Goal: Register for event/course

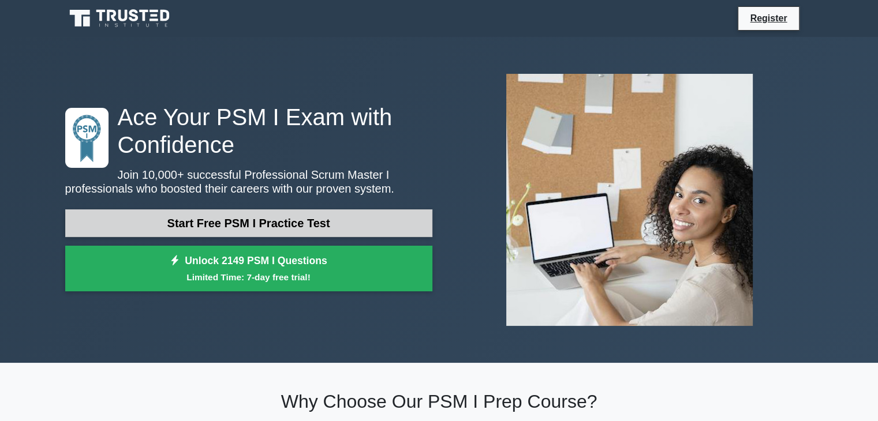
click at [240, 224] on link "Start Free PSM I Practice Test" at bounding box center [248, 224] width 367 height 28
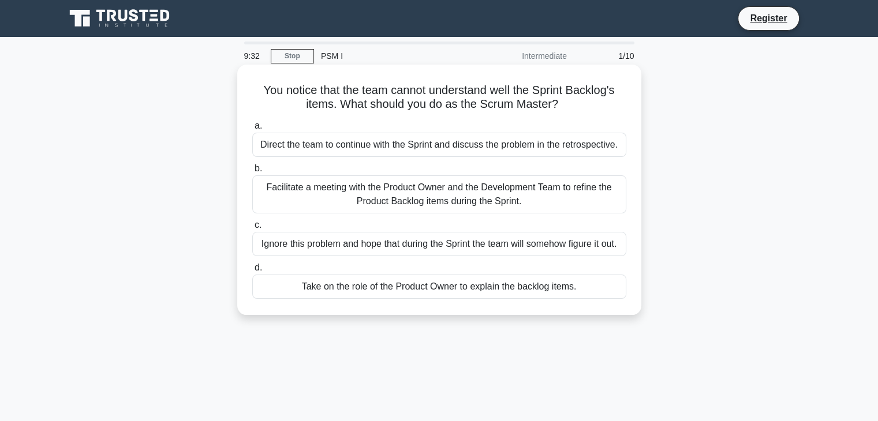
click at [396, 188] on div "Facilitate a meeting with the Product Owner and the Development Team to refine …" at bounding box center [439, 195] width 374 height 38
click at [252, 173] on input "b. Facilitate a meeting with the Product Owner and the Development Team to refi…" at bounding box center [252, 169] width 0 height 8
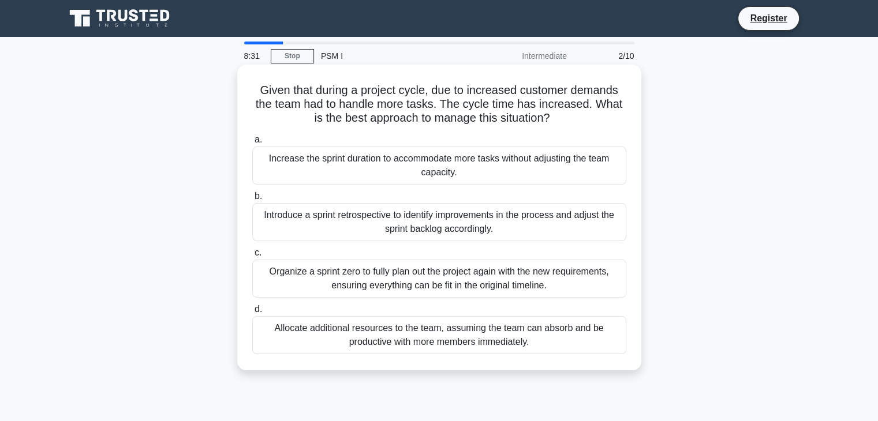
click at [485, 236] on div "Introduce a sprint retrospective to identify improvements in the process and ad…" at bounding box center [439, 222] width 374 height 38
click at [252, 200] on input "b. Introduce a sprint retrospective to identify improvements in the process and…" at bounding box center [252, 197] width 0 height 8
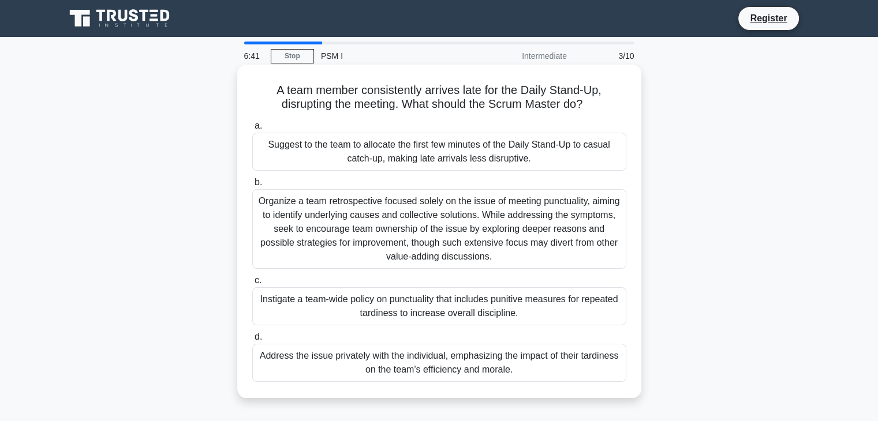
click at [423, 355] on div "Address the issue privately with the individual, emphasizing the impact of thei…" at bounding box center [439, 363] width 374 height 38
click at [252, 341] on input "d. Address the issue privately with the individual, emphasizing the impact of t…" at bounding box center [252, 338] width 0 height 8
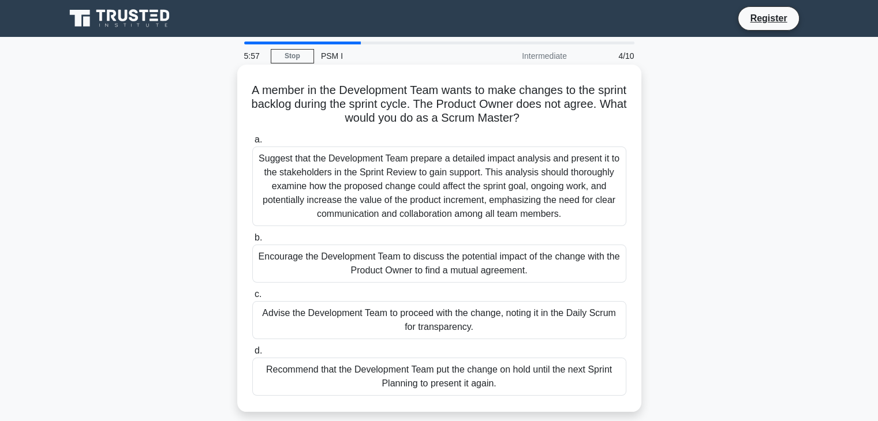
click at [436, 167] on div "Suggest that the Development Team prepare a detailed impact analysis and presen…" at bounding box center [439, 187] width 374 height 80
click at [252, 144] on input "a. Suggest that the Development Team prepare a detailed impact analysis and pre…" at bounding box center [252, 140] width 0 height 8
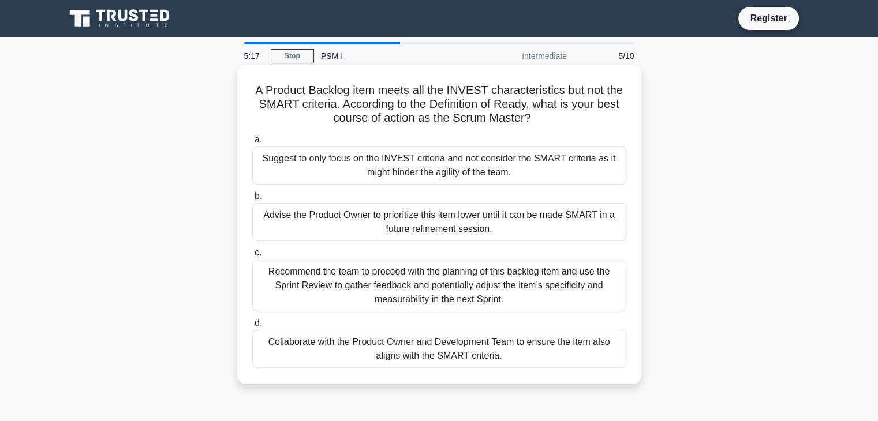
click at [467, 355] on div "Collaborate with the Product Owner and Development Team to ensure the item also…" at bounding box center [439, 349] width 374 height 38
click at [252, 327] on input "d. Collaborate with the Product Owner and Development Team to ensure the item a…" at bounding box center [252, 324] width 0 height 8
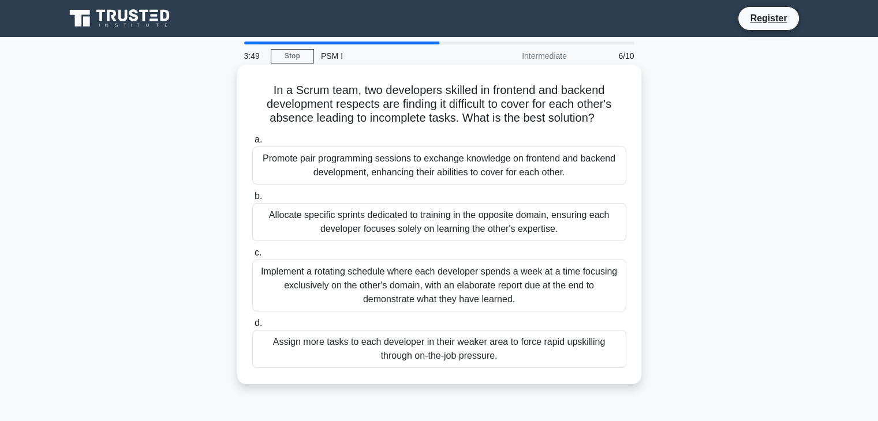
click at [433, 297] on div "Implement a rotating schedule where each developer spends a week at a time focu…" at bounding box center [439, 286] width 374 height 52
click at [252, 257] on input "c. Implement a rotating schedule where each developer spends a week at a time f…" at bounding box center [252, 253] width 0 height 8
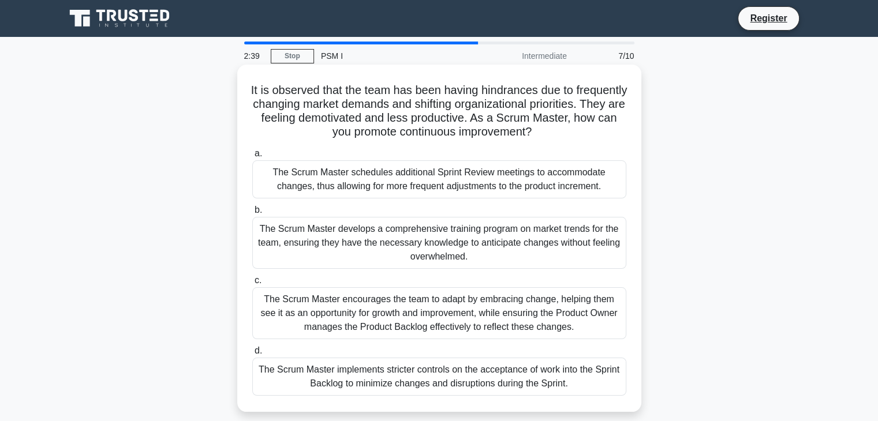
click at [418, 247] on div "The Scrum Master develops a comprehensive training program on market trends for…" at bounding box center [439, 243] width 374 height 52
click at [252, 214] on input "b. The Scrum Master develops a comprehensive training program on market trends …" at bounding box center [252, 211] width 0 height 8
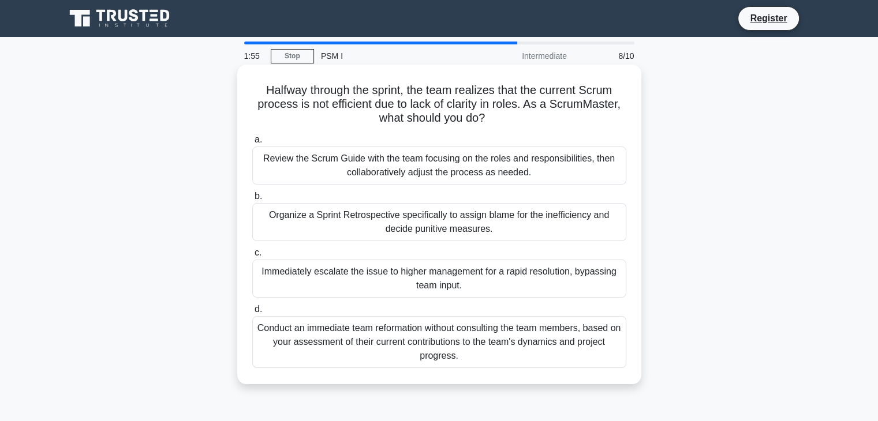
click at [464, 346] on div "Conduct an immediate team reformation without consulting the team members, base…" at bounding box center [439, 342] width 374 height 52
click at [252, 314] on input "d. Conduct an immediate team reformation without consulting the team members, b…" at bounding box center [252, 310] width 0 height 8
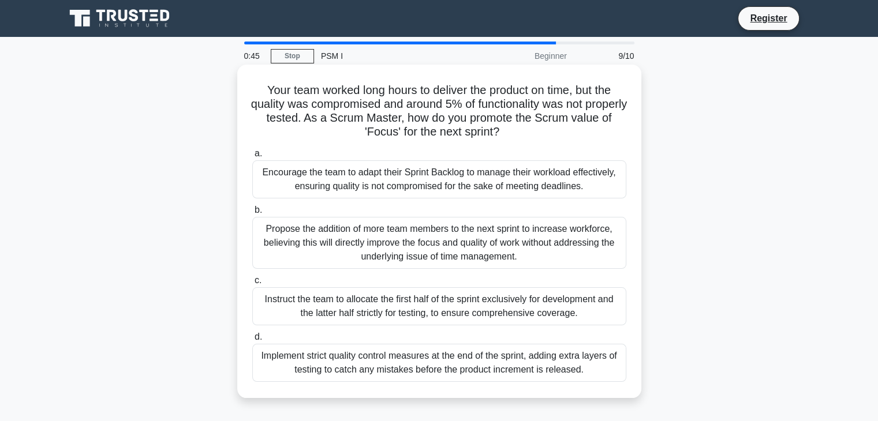
click at [481, 246] on div "Propose the addition of more team members to the next sprint to increase workfo…" at bounding box center [439, 243] width 374 height 52
click at [252, 214] on input "b. Propose the addition of more team members to the next sprint to increase wor…" at bounding box center [252, 211] width 0 height 8
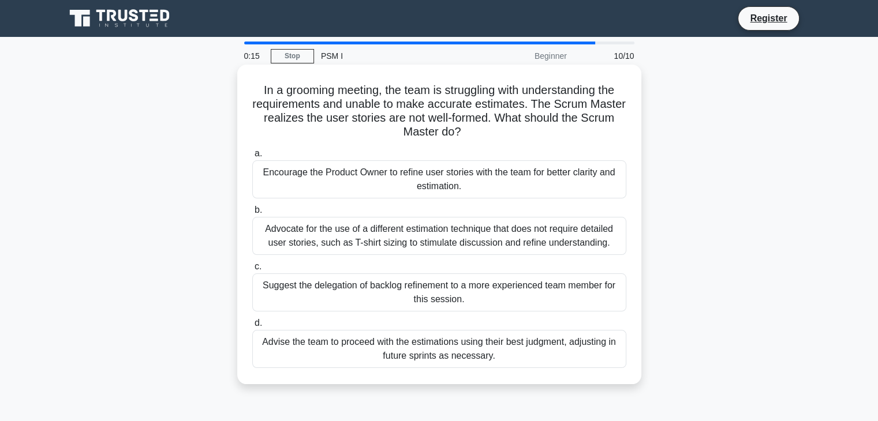
click at [352, 171] on div "Encourage the Product Owner to refine user stories with the team for better cla…" at bounding box center [439, 180] width 374 height 38
click at [252, 158] on input "a. Encourage the Product Owner to refine user stories with the team for better …" at bounding box center [252, 154] width 0 height 8
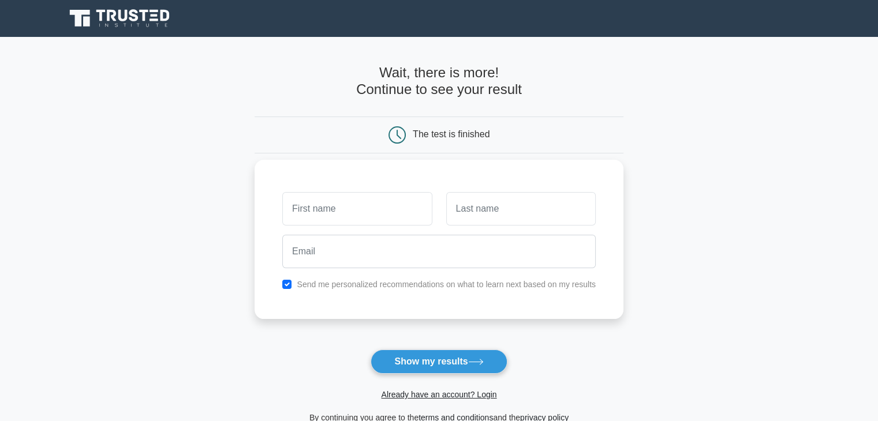
click at [365, 205] on input "text" at bounding box center [357, 208] width 150 height 33
type input "aytan"
click at [461, 210] on input "text" at bounding box center [521, 208] width 150 height 33
type input "r"
click at [321, 203] on input "aytan" at bounding box center [357, 208] width 150 height 33
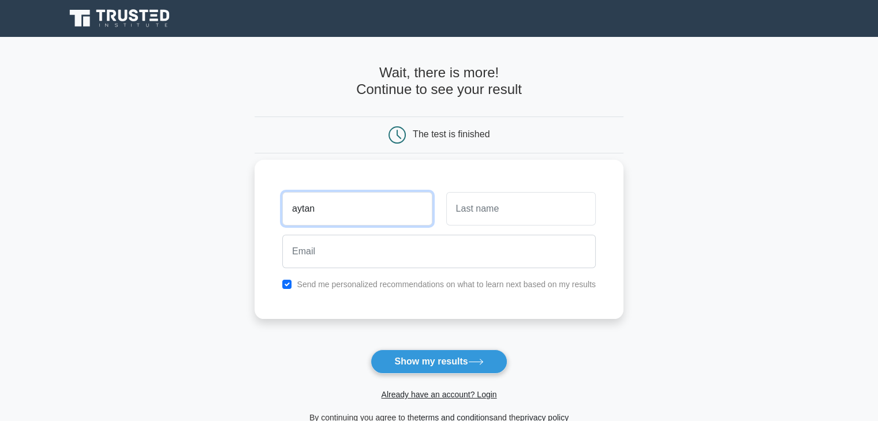
click at [321, 203] on input "aytan" at bounding box center [357, 208] width 150 height 33
type input "Aytan"
click at [472, 220] on input "text" at bounding box center [521, 208] width 150 height 33
type input "Ramazanova"
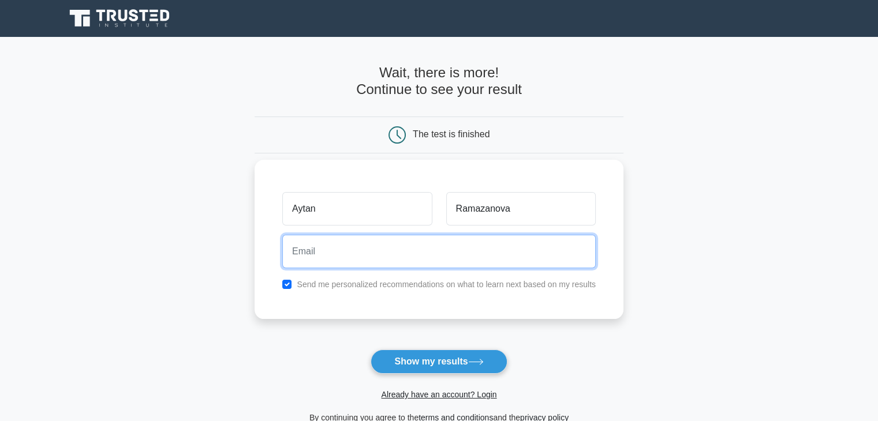
click at [450, 251] on input "email" at bounding box center [439, 251] width 314 height 33
type input "R"
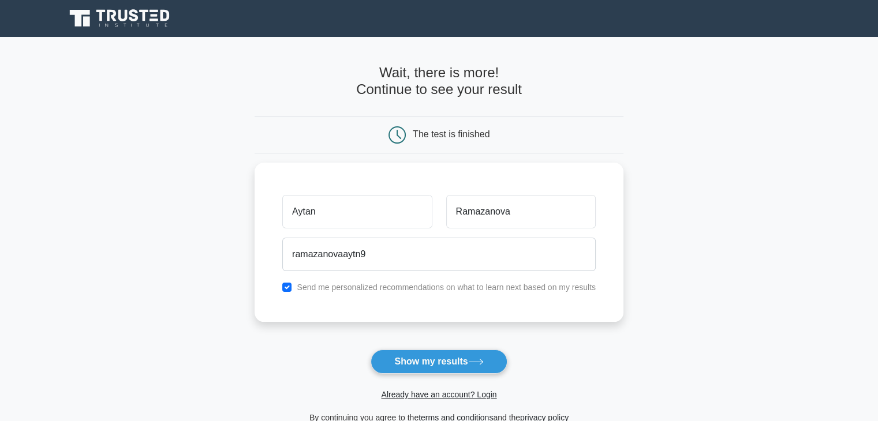
click at [624, 311] on main "Wait, there is more! Continue to see your result The test is finished Aytan" at bounding box center [439, 245] width 878 height 416
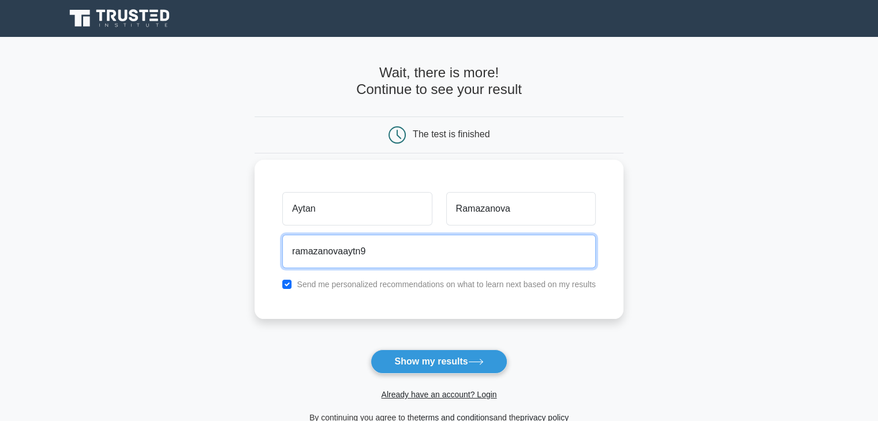
click at [437, 264] on input "ramazanovaaytn9" at bounding box center [439, 251] width 314 height 33
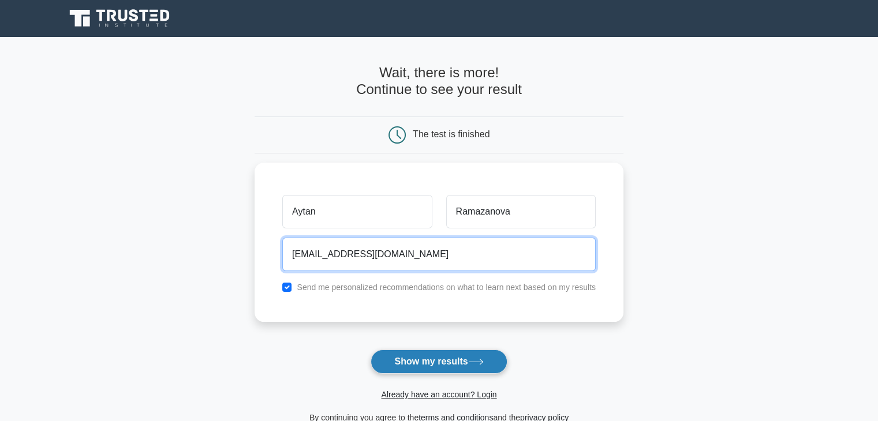
type input "[EMAIL_ADDRESS][DOMAIN_NAME]"
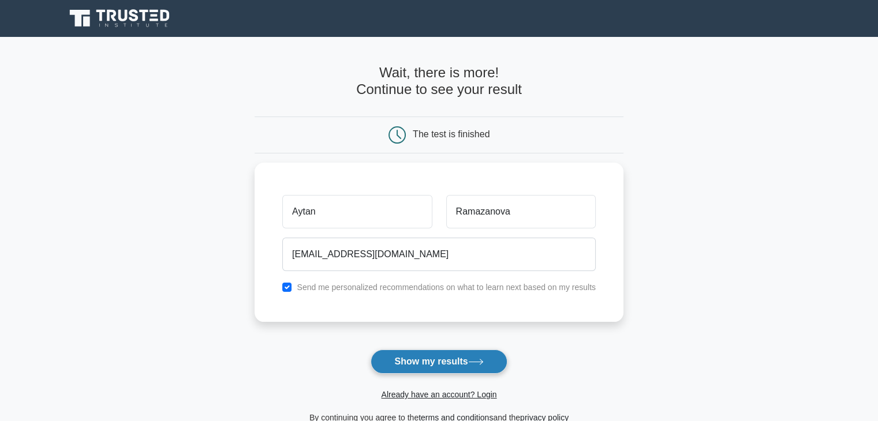
click at [480, 361] on icon at bounding box center [476, 362] width 16 height 6
click at [480, 361] on form "Wait, there is more! Continue to see your result The test is finished Aytan" at bounding box center [439, 245] width 369 height 360
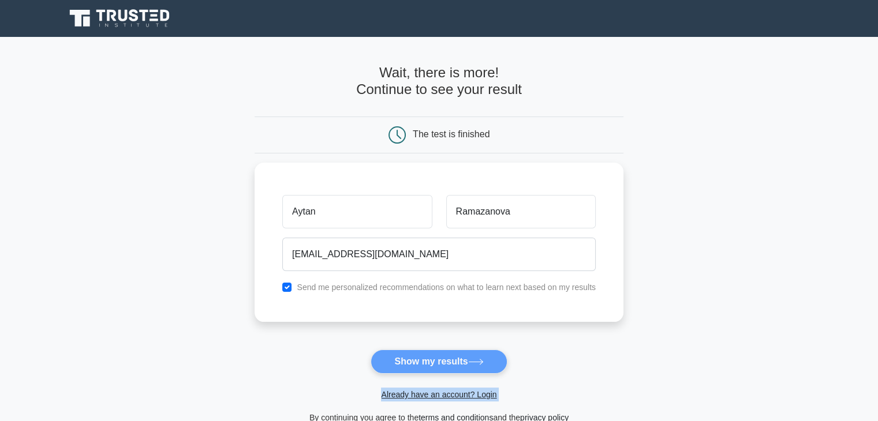
click at [480, 361] on form "Wait, there is more! Continue to see your result The test is finished Aytan" at bounding box center [439, 245] width 369 height 360
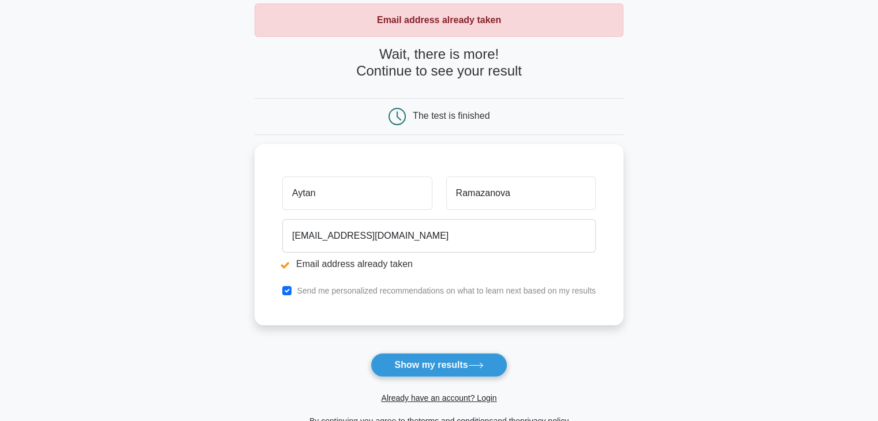
scroll to position [69, 0]
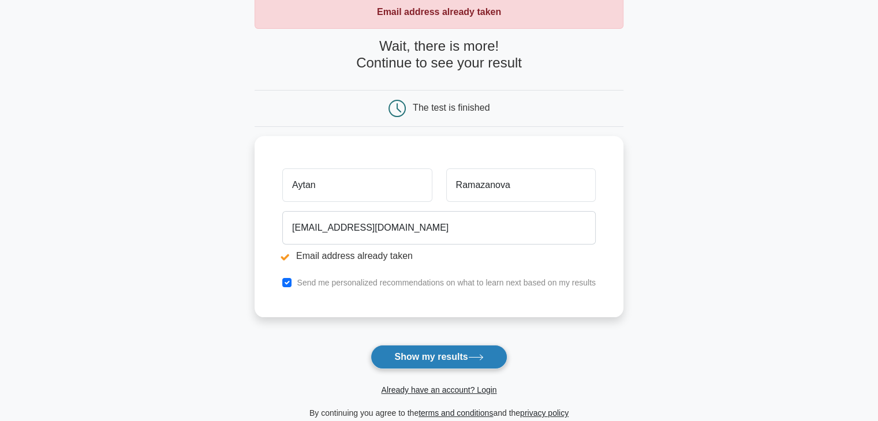
click at [448, 353] on button "Show my results" at bounding box center [439, 357] width 136 height 24
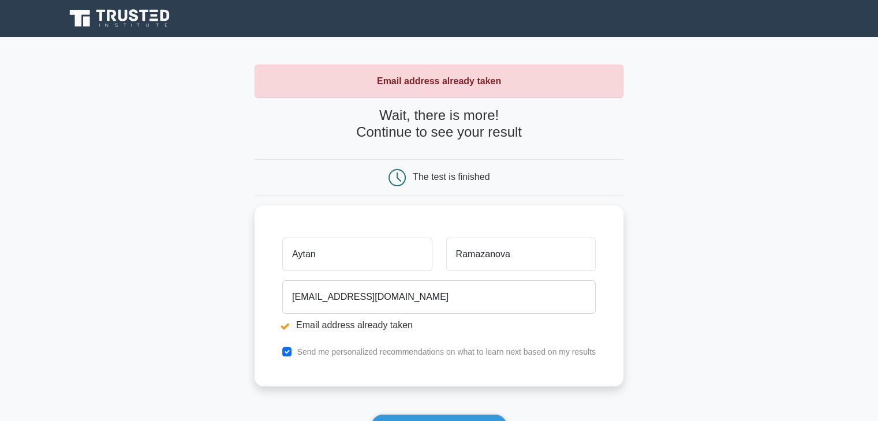
click at [426, 180] on div "The test is finished" at bounding box center [451, 177] width 77 height 10
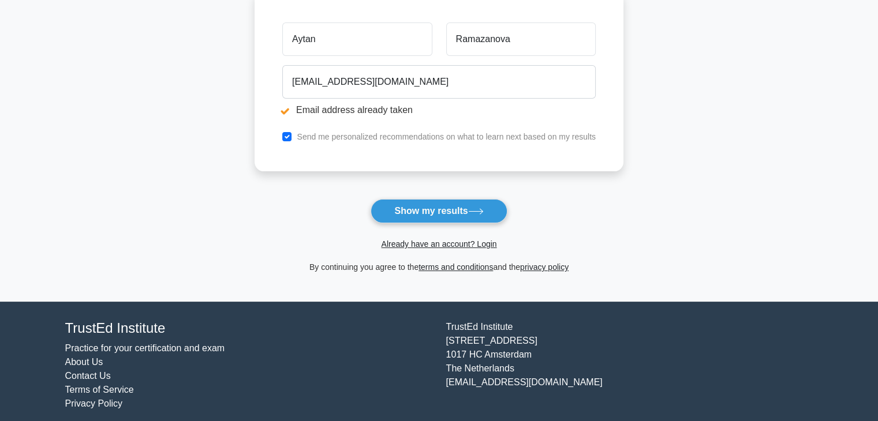
scroll to position [223, 0]
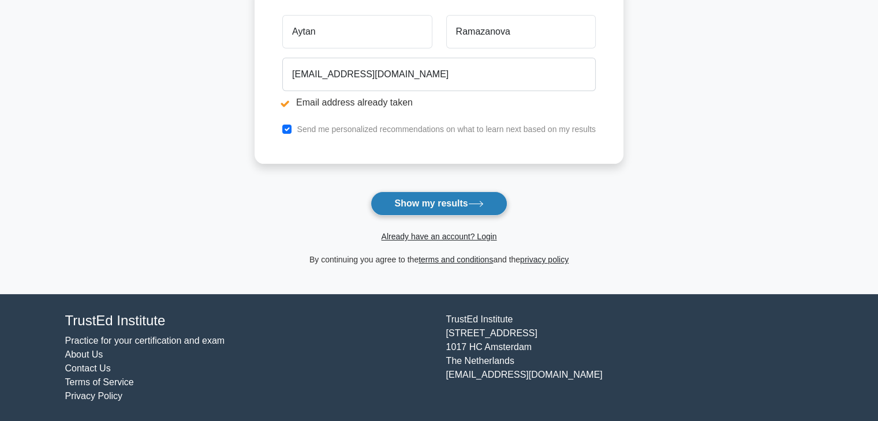
click at [447, 197] on button "Show my results" at bounding box center [439, 204] width 136 height 24
